Goal: Task Accomplishment & Management: Use online tool/utility

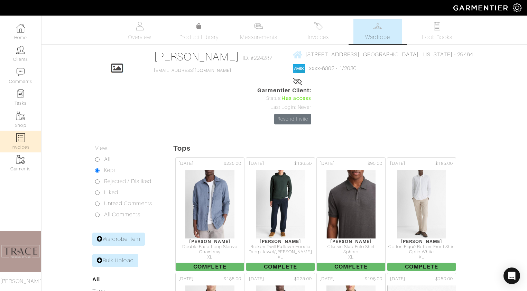
click at [25, 141] on img at bounding box center [20, 137] width 9 height 9
select select
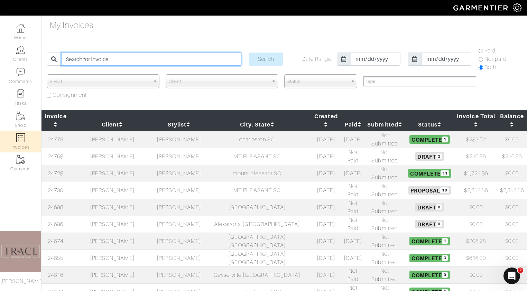
click at [120, 56] on input "search" at bounding box center [151, 59] width 180 height 13
type input "[PERSON_NAME]"
click at [248, 53] on input "Search" at bounding box center [265, 59] width 35 height 13
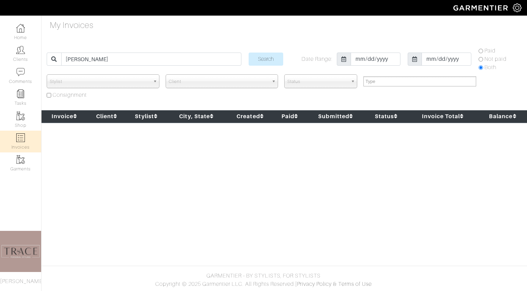
select select
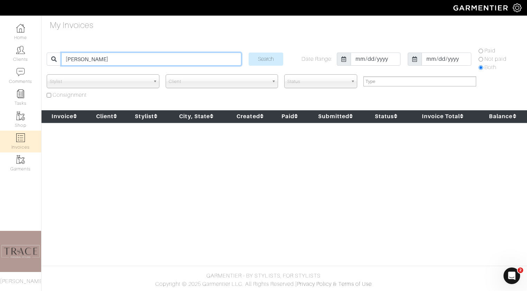
click at [129, 59] on input "[PERSON_NAME]" at bounding box center [151, 59] width 180 height 13
type input "[PERSON_NAME]"
click at [248, 53] on input "Search" at bounding box center [265, 59] width 35 height 13
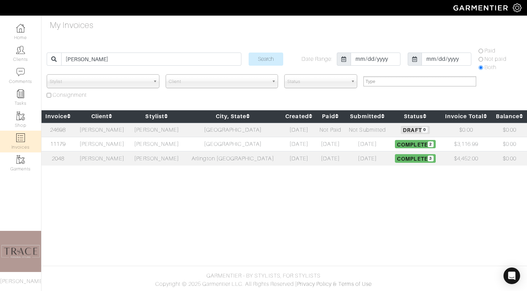
select select
click at [112, 144] on td "[PERSON_NAME]" at bounding box center [102, 144] width 55 height 14
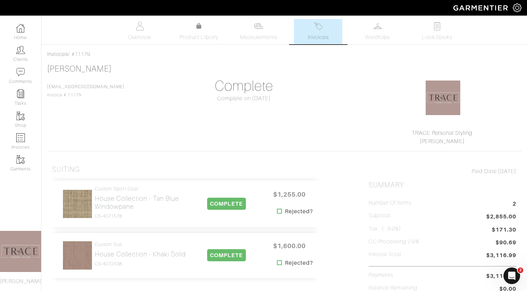
click at [329, 30] on link "Invoices" at bounding box center [318, 31] width 48 height 25
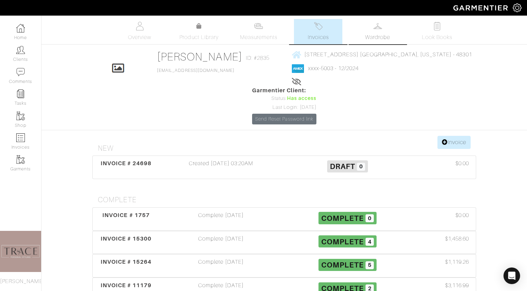
click at [377, 32] on link "Wardrobe" at bounding box center [377, 31] width 48 height 25
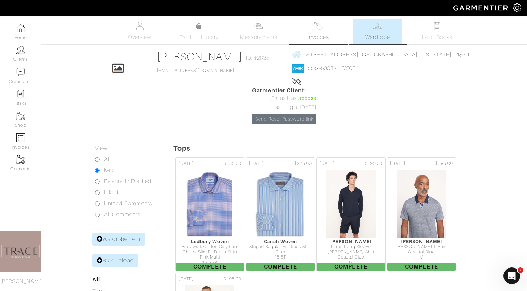
click at [315, 28] on img at bounding box center [318, 26] width 9 height 9
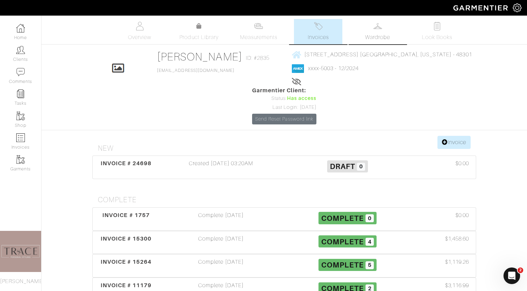
click at [372, 43] on link "Wardrobe" at bounding box center [377, 31] width 48 height 25
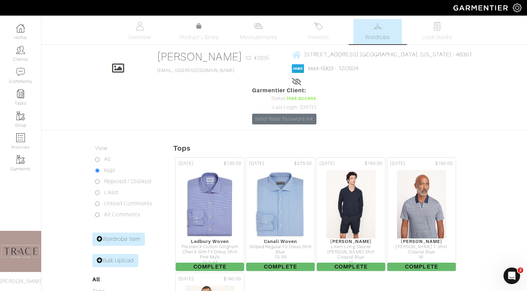
click at [280, 261] on div "08/13/20 $135.00 Ledbury Woven Prestwick Cotton Gingham Check Slim Fit Dress Sh…" at bounding box center [349, 272] width 353 height 234
click at [315, 36] on span "Invoices" at bounding box center [318, 37] width 21 height 8
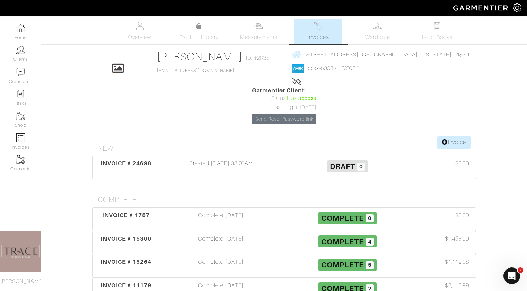
click at [248, 159] on div "Created 09/26/25 03:20AM" at bounding box center [221, 167] width 126 height 16
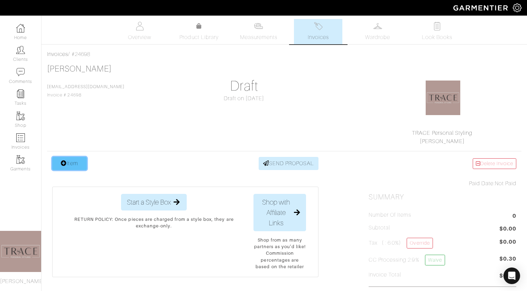
click at [76, 162] on link "Item" at bounding box center [69, 163] width 35 height 13
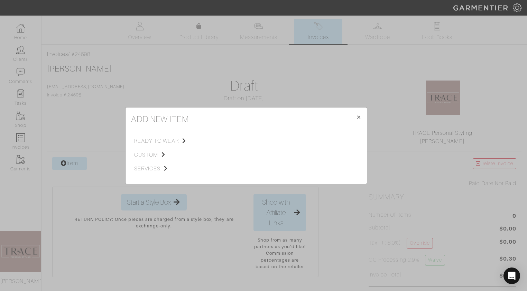
click at [150, 155] on span "custom" at bounding box center [168, 155] width 69 height 8
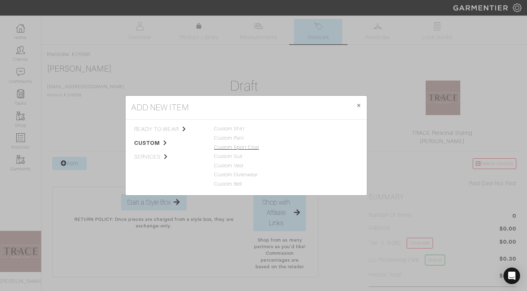
click at [231, 147] on link "Custom Sport Coat" at bounding box center [236, 147] width 45 height 6
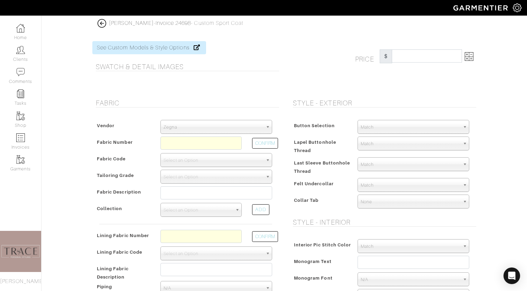
click at [233, 130] on span "Zegna" at bounding box center [212, 127] width 99 height 14
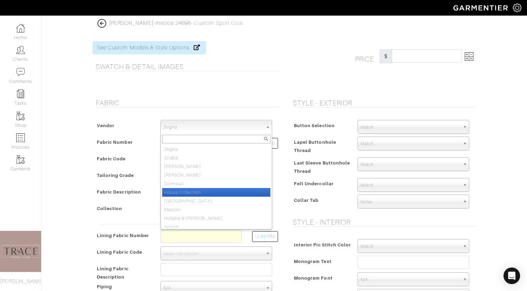
click at [213, 194] on li "House Collection" at bounding box center [216, 192] width 108 height 9
select select "75"
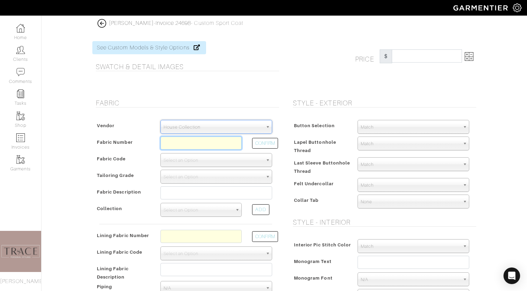
click at [205, 142] on input "text" at bounding box center [200, 142] width 81 height 13
